Goal: Task Accomplishment & Management: Use online tool/utility

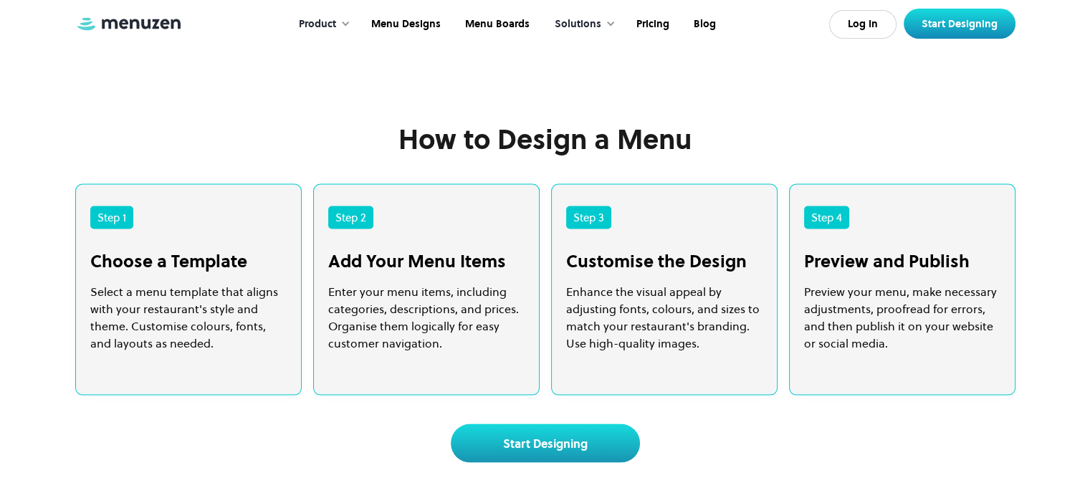
scroll to position [2867, 0]
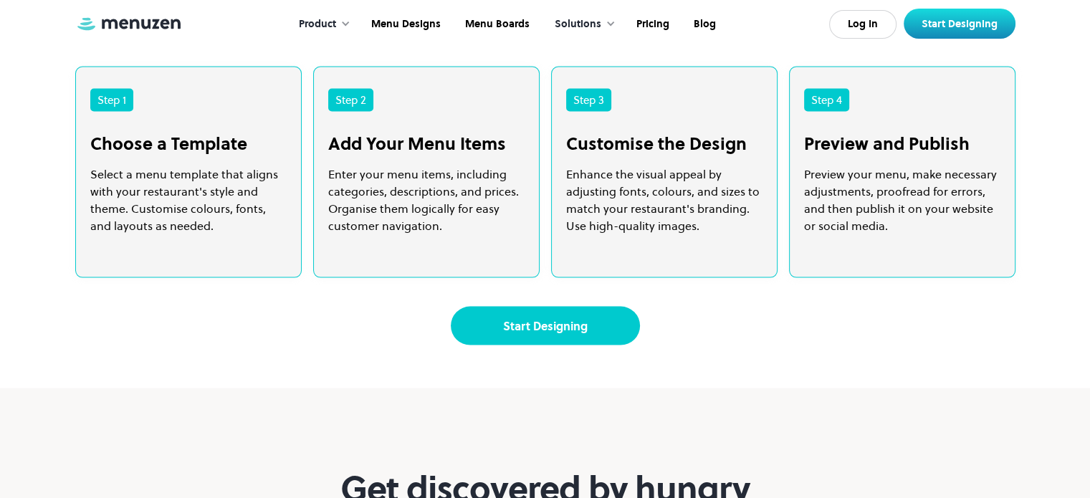
click at [599, 345] on link "Start Designing" at bounding box center [545, 326] width 189 height 39
click at [510, 345] on link "Start Designing" at bounding box center [545, 326] width 189 height 39
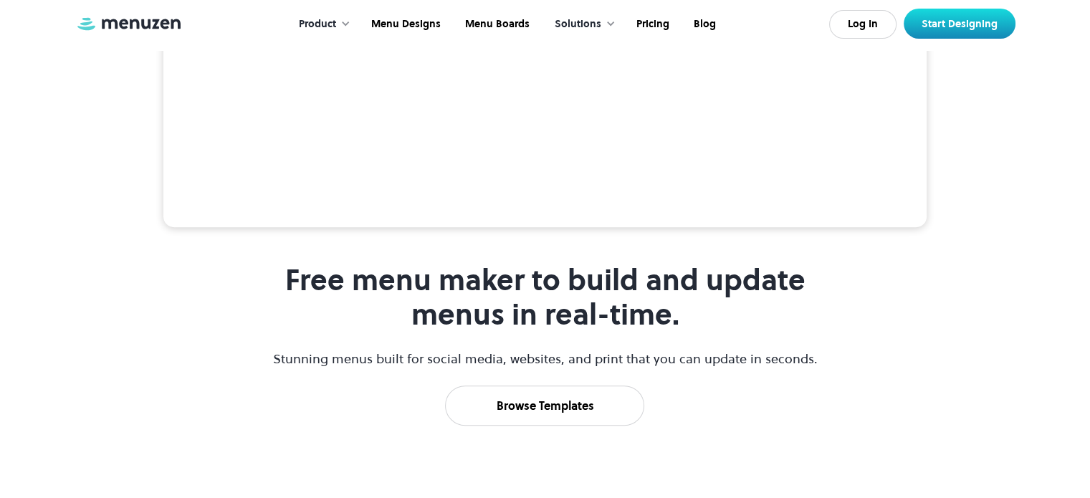
scroll to position [573, 0]
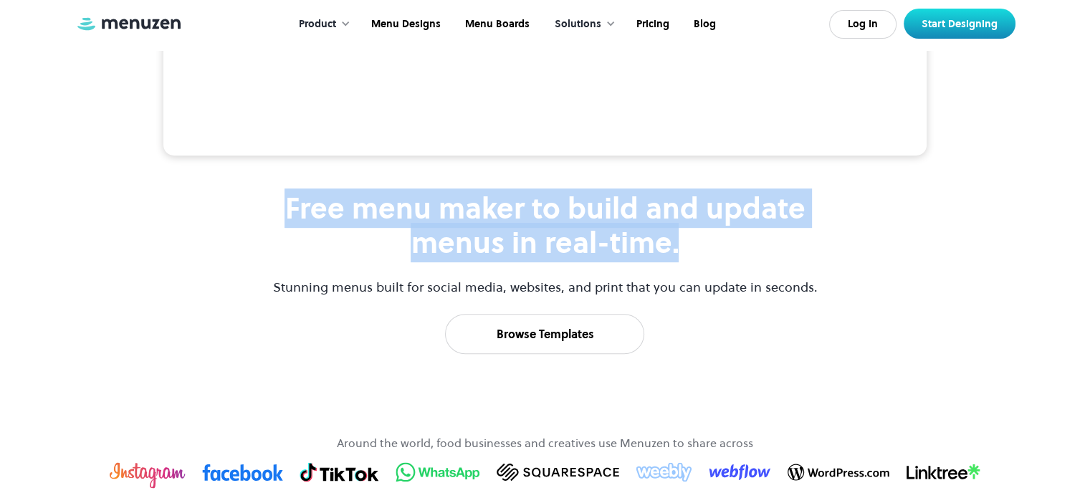
drag, startPoint x: 267, startPoint y: 317, endPoint x: 764, endPoint y: 373, distance: 499.7
click at [764, 354] on div "Free menu maker to build and update menus in real-time. Stunning menus built fo…" at bounding box center [545, 64] width 871 height 579
copy h1 "Free menu maker to build and update menus in real-time."
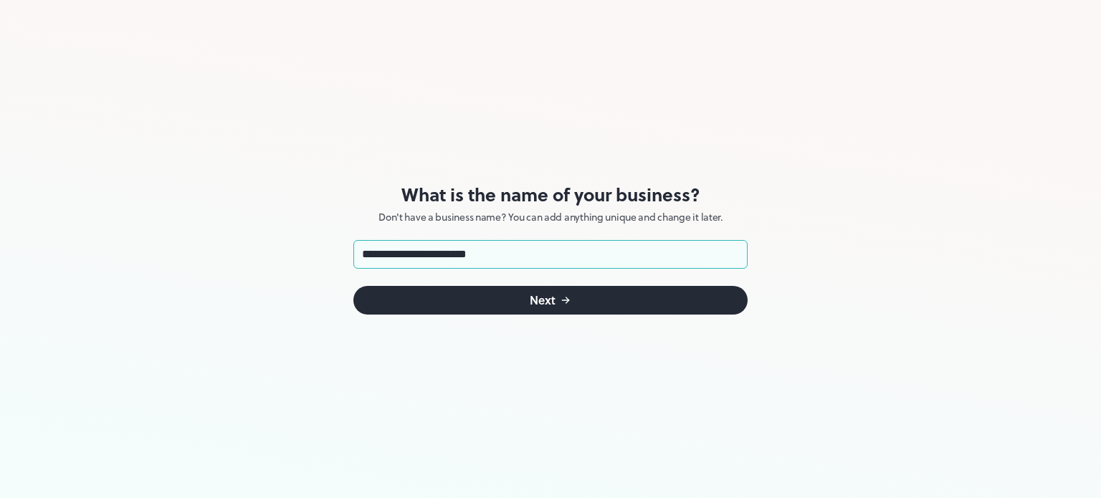
type input "**********"
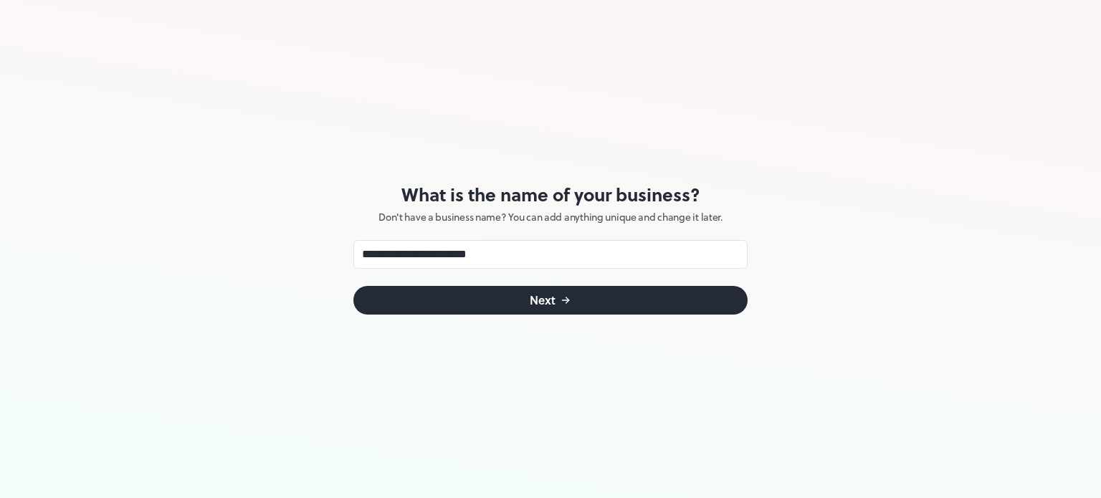
click at [429, 300] on button "Next" at bounding box center [550, 300] width 394 height 29
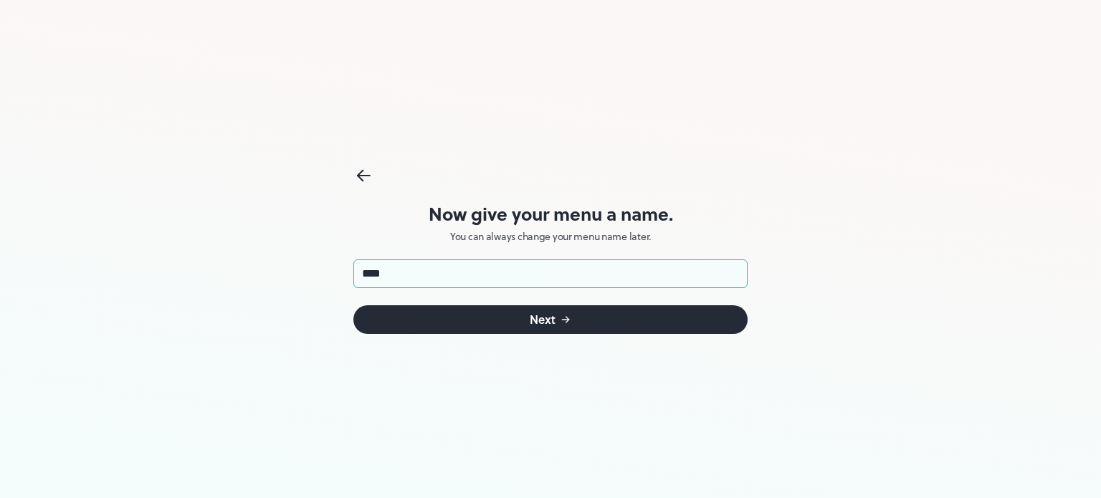
type input "****"
click at [476, 308] on button "Next" at bounding box center [550, 319] width 394 height 29
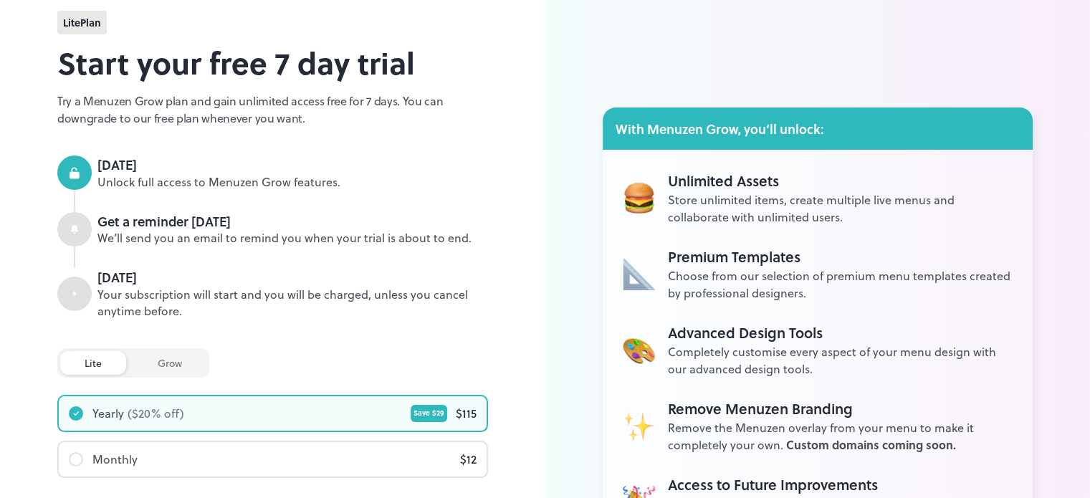
scroll to position [72, 0]
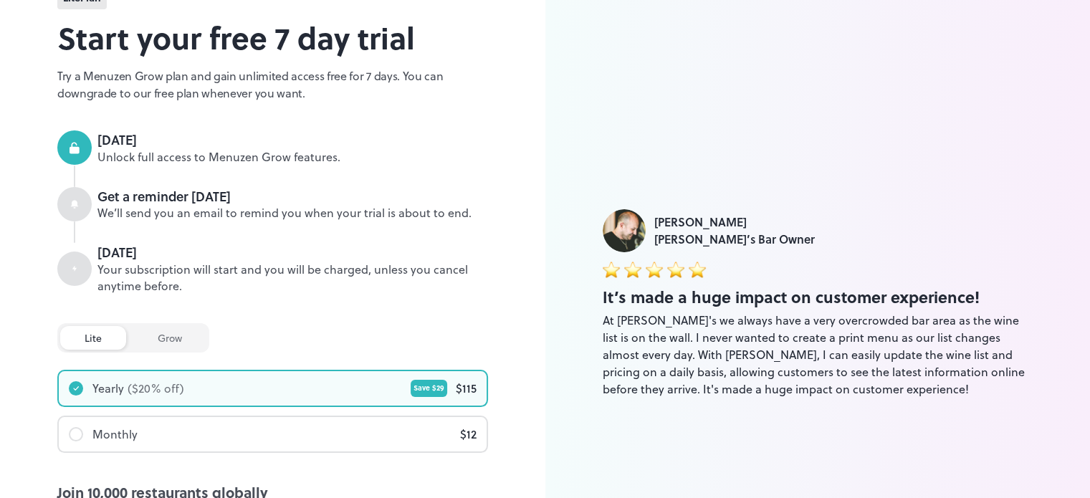
click at [85, 436] on div "Monthly" at bounding box center [103, 434] width 69 height 17
